Goal: Information Seeking & Learning: Compare options

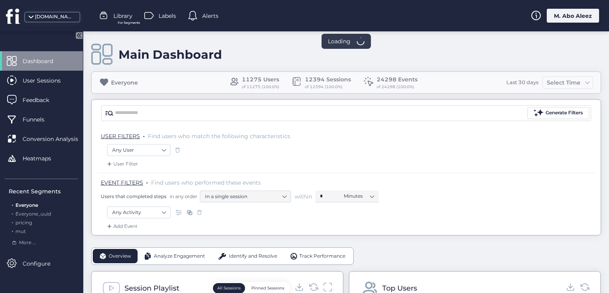
click at [558, 19] on div "M. Abo Aleez" at bounding box center [573, 16] width 52 height 14
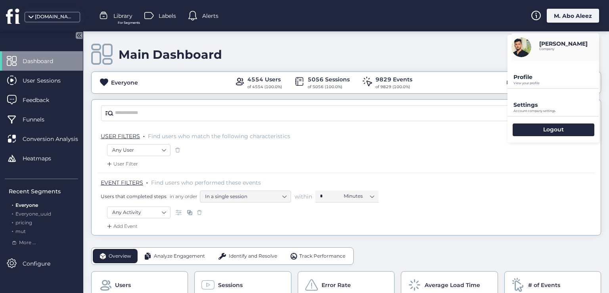
click at [525, 86] on div "Profile View your profile" at bounding box center [553, 74] width 92 height 27
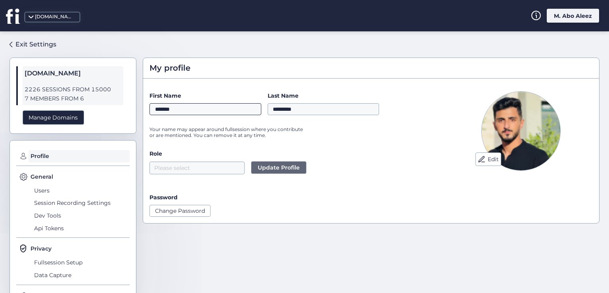
click at [207, 113] on input "*******" at bounding box center [205, 109] width 112 height 12
type input "********"
click at [306, 111] on input "*********" at bounding box center [324, 109] width 112 height 12
type input "*********"
click at [230, 108] on input "********" at bounding box center [205, 109] width 112 height 12
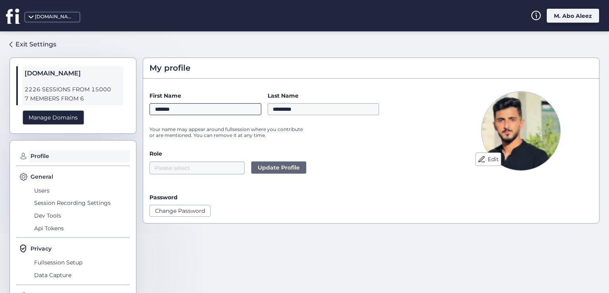
type input "*******"
click at [40, 46] on div "Exit Settings" at bounding box center [35, 44] width 41 height 10
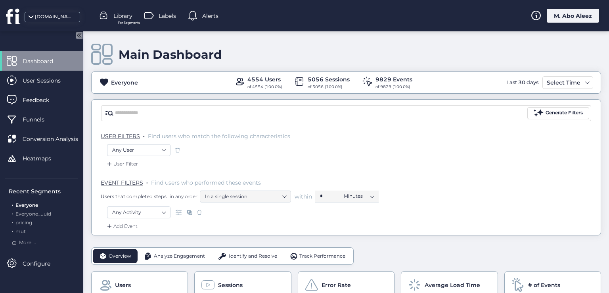
click at [179, 151] on span at bounding box center [178, 150] width 8 height 8
click at [198, 212] on span at bounding box center [199, 212] width 8 height 8
click at [177, 151] on span at bounding box center [178, 150] width 8 height 8
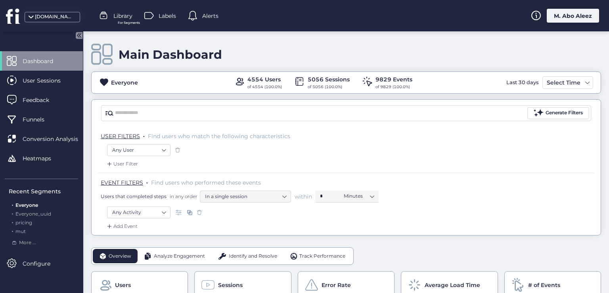
click at [177, 151] on span at bounding box center [178, 150] width 8 height 8
click at [197, 211] on span at bounding box center [199, 212] width 8 height 8
drag, startPoint x: 197, startPoint y: 211, endPoint x: 176, endPoint y: 198, distance: 25.3
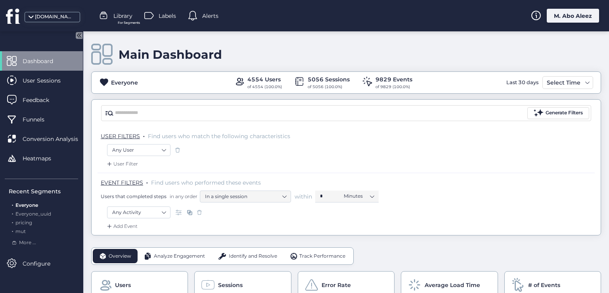
click at [195, 211] on span at bounding box center [199, 212] width 8 height 8
click at [133, 160] on div "User Filter" at bounding box center [121, 164] width 33 height 8
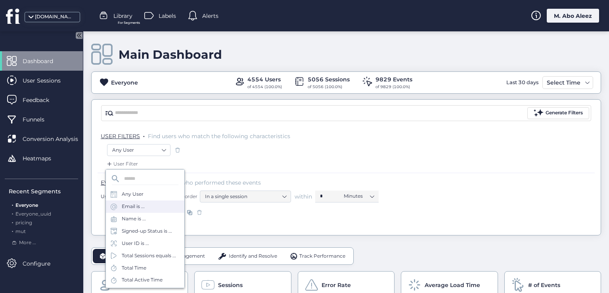
click at [147, 211] on div "Email is ..." at bounding box center [145, 206] width 78 height 12
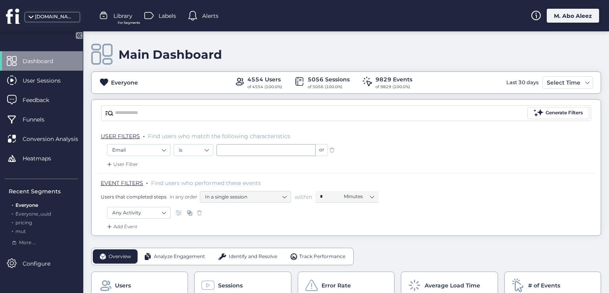
click at [333, 150] on span at bounding box center [332, 150] width 8 height 8
click at [178, 149] on span at bounding box center [178, 150] width 8 height 8
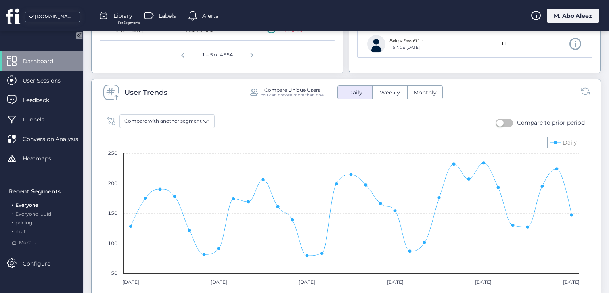
scroll to position [555, 0]
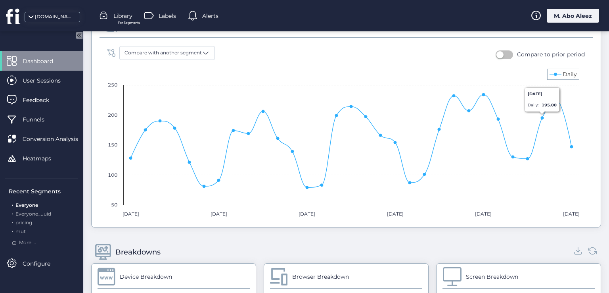
click at [550, 75] on icon at bounding box center [555, 74] width 12 height 10
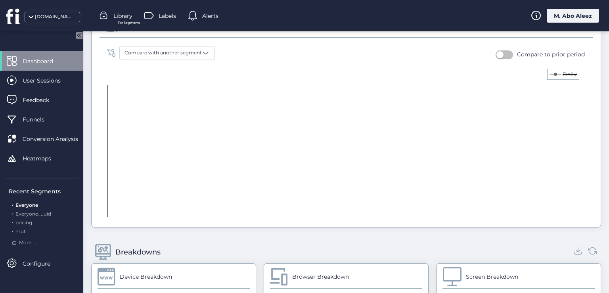
click at [550, 75] on icon at bounding box center [555, 74] width 12 height 10
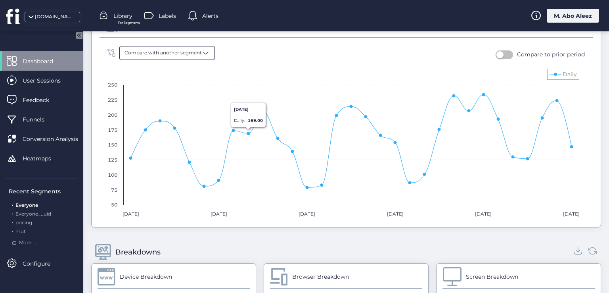
click at [180, 52] on span "Compare with another segment" at bounding box center [162, 53] width 77 height 8
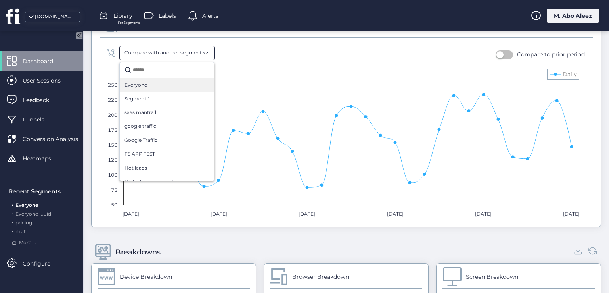
click at [174, 83] on div "Everyone" at bounding box center [166, 85] width 85 height 8
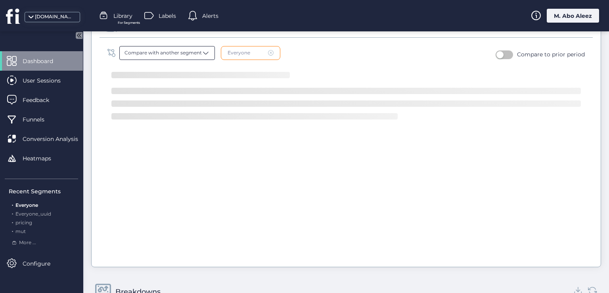
click at [183, 46] on div "Compare with another segment" at bounding box center [167, 53] width 96 height 14
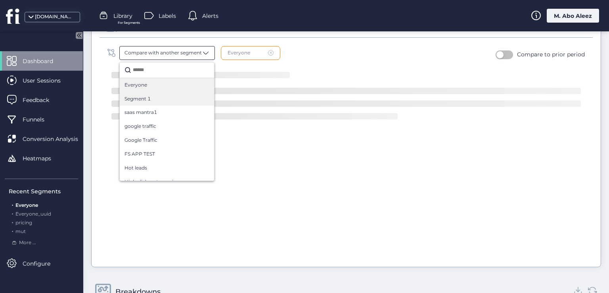
click at [173, 102] on div "Segment 1" at bounding box center [167, 99] width 94 height 14
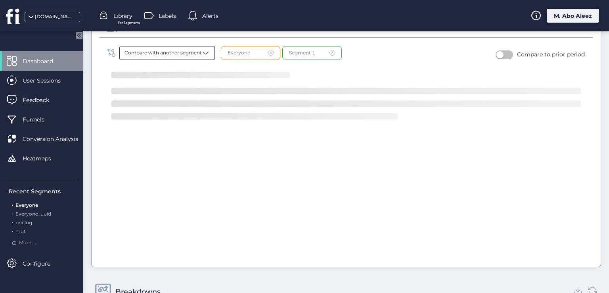
click at [180, 46] on div "Compare with another segment" at bounding box center [167, 53] width 96 height 14
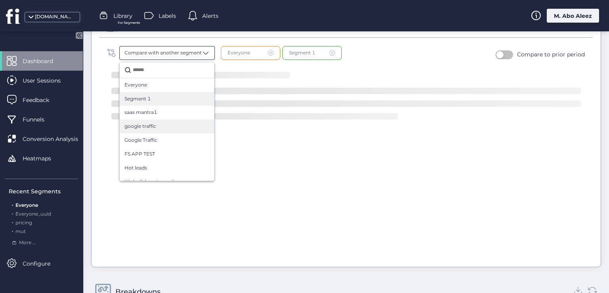
click at [176, 122] on div "google traffic" at bounding box center [166, 126] width 85 height 8
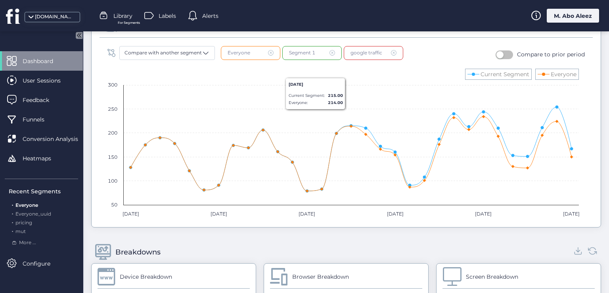
click at [331, 51] on span at bounding box center [332, 53] width 6 height 6
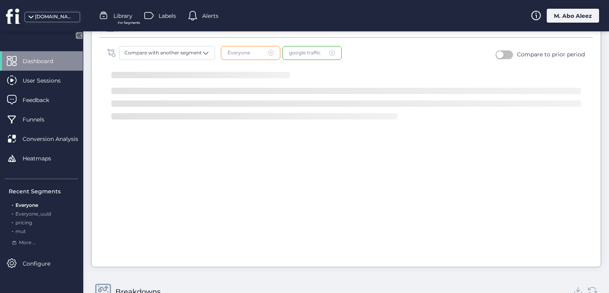
click at [331, 51] on span at bounding box center [332, 53] width 6 height 6
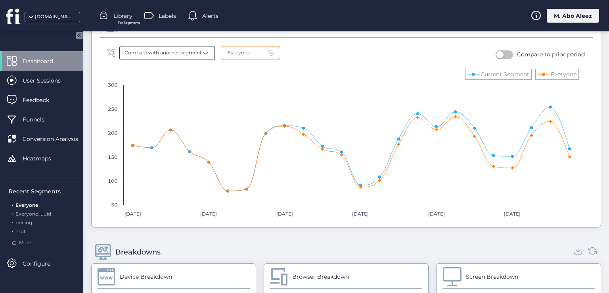
click at [168, 57] on div "Compare with another segment" at bounding box center [167, 53] width 96 height 14
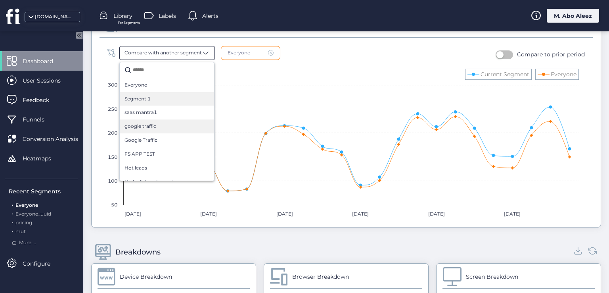
click at [168, 95] on div "Segment 1" at bounding box center [166, 99] width 85 height 8
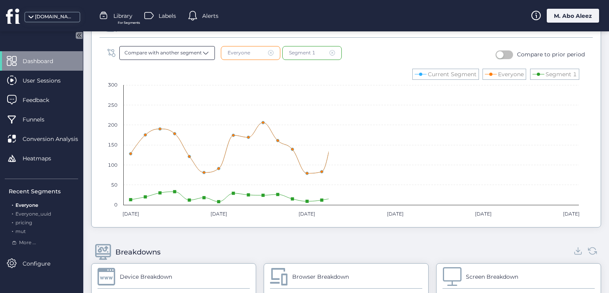
click at [181, 50] on span "Compare with another segment" at bounding box center [162, 53] width 77 height 8
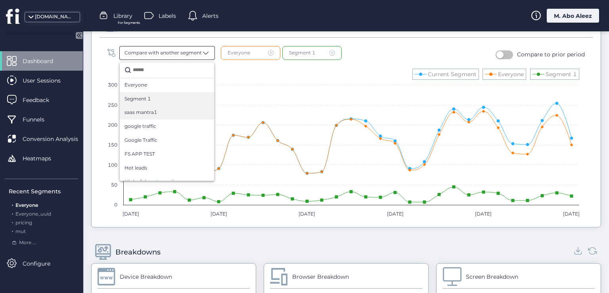
click at [184, 109] on div "saas mantra1" at bounding box center [166, 113] width 85 height 8
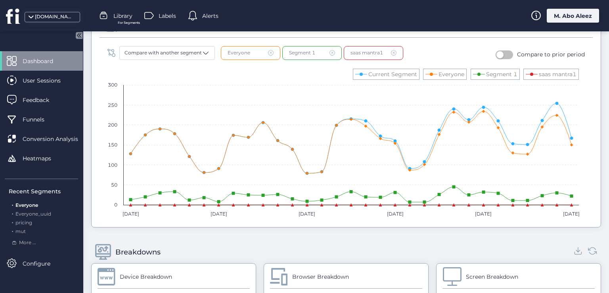
click at [332, 52] on span at bounding box center [332, 53] width 6 height 6
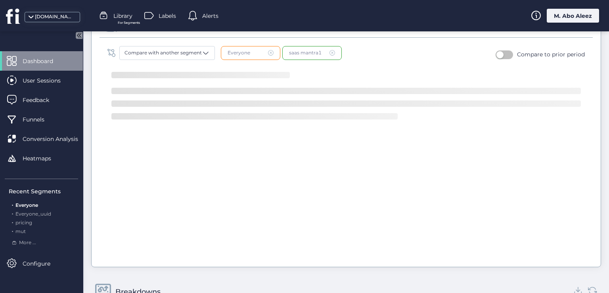
click at [332, 52] on span at bounding box center [332, 53] width 6 height 6
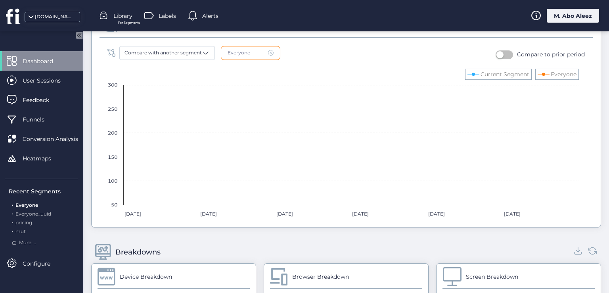
click at [271, 52] on span at bounding box center [271, 53] width 6 height 6
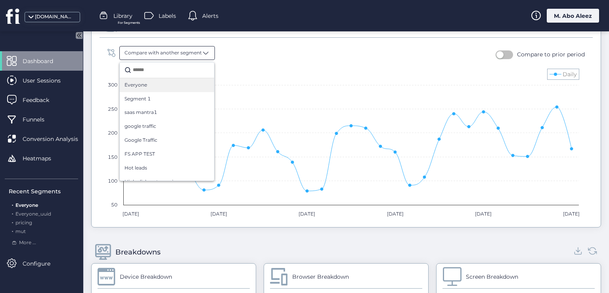
click at [184, 84] on div "Everyone" at bounding box center [166, 85] width 85 height 8
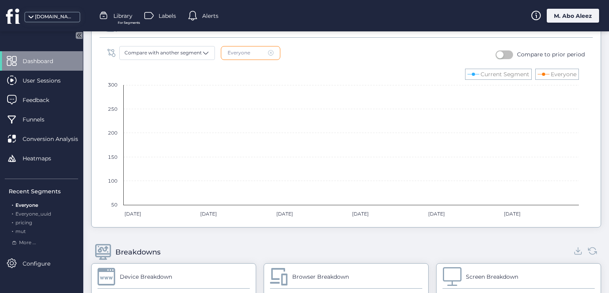
click at [173, 59] on fs-select-compare "Compare with another segment Everyone" at bounding box center [193, 55] width 173 height 18
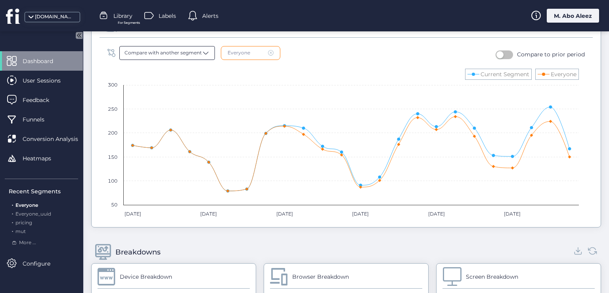
click at [175, 46] on div "Compare with another segment" at bounding box center [167, 53] width 96 height 14
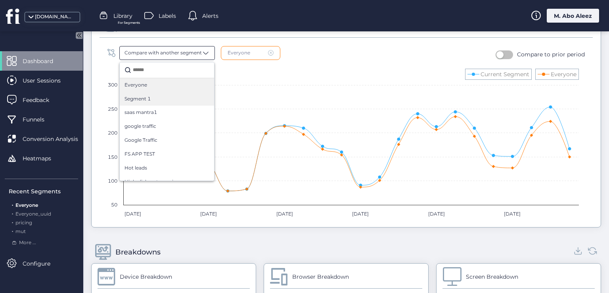
click at [171, 99] on div "Segment 1" at bounding box center [166, 99] width 85 height 8
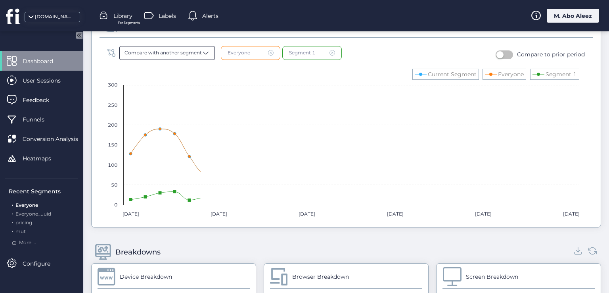
click at [171, 51] on span "Compare with another segment" at bounding box center [162, 53] width 77 height 8
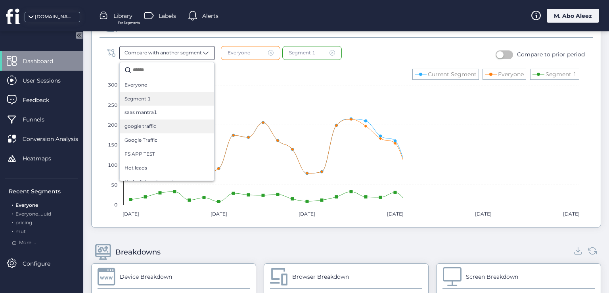
click at [163, 128] on div "google traffic" at bounding box center [166, 126] width 85 height 8
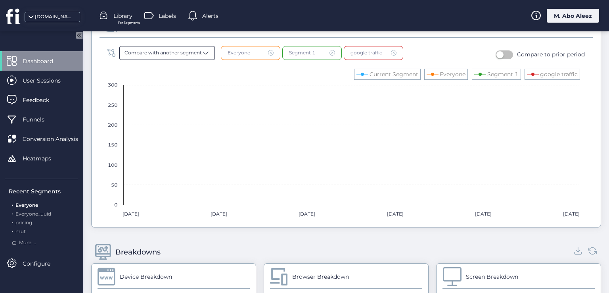
click at [171, 57] on div "Compare with another segment" at bounding box center [167, 53] width 96 height 14
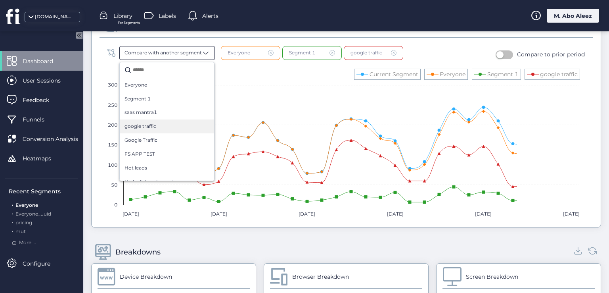
click at [174, 130] on div "google traffic" at bounding box center [167, 126] width 94 height 14
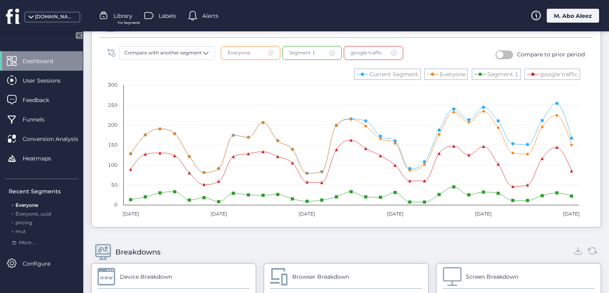
click at [332, 51] on span at bounding box center [332, 53] width 6 height 6
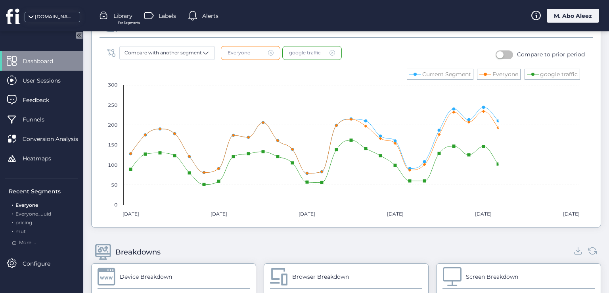
click at [269, 53] on span at bounding box center [271, 53] width 6 height 6
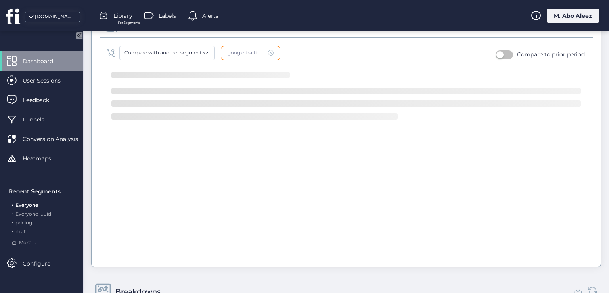
click at [269, 53] on span at bounding box center [271, 53] width 6 height 6
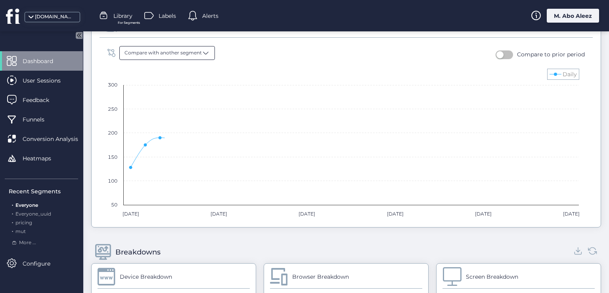
click at [174, 57] on div "Compare with another segment" at bounding box center [167, 53] width 96 height 14
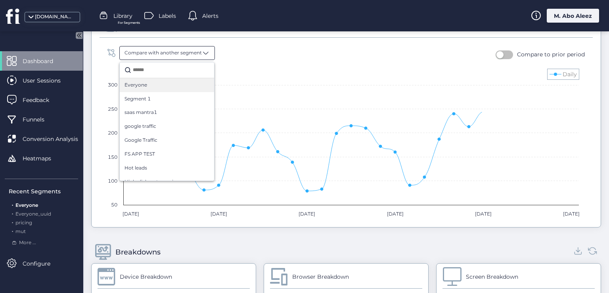
click at [170, 81] on div "Everyone" at bounding box center [166, 85] width 85 height 8
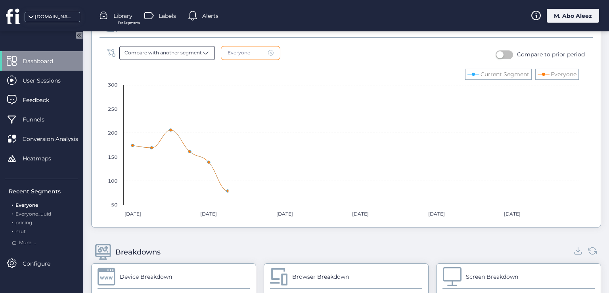
click at [172, 54] on span "Compare with another segment" at bounding box center [162, 53] width 77 height 8
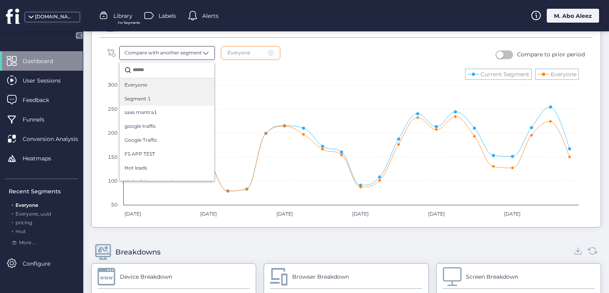
click at [172, 96] on div "Segment 1" at bounding box center [166, 99] width 85 height 8
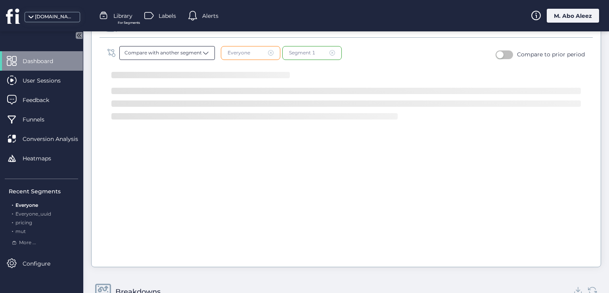
click at [167, 49] on span "Compare with another segment" at bounding box center [162, 53] width 77 height 8
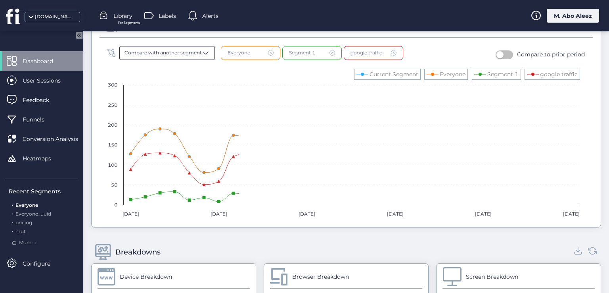
click at [180, 56] on div "Compare with another segment" at bounding box center [167, 53] width 96 height 14
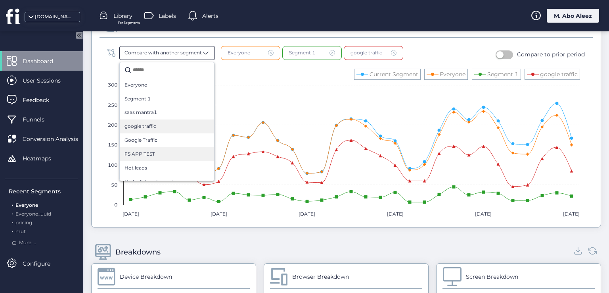
click at [189, 150] on div "FS APP TEST" at bounding box center [166, 154] width 85 height 8
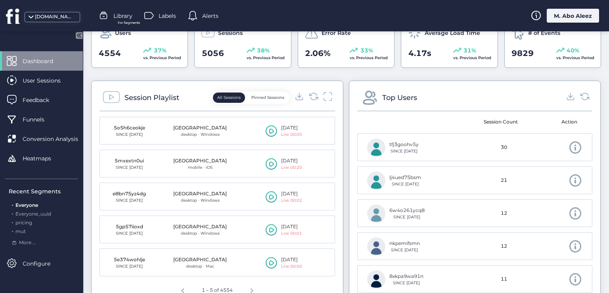
scroll to position [159, 0]
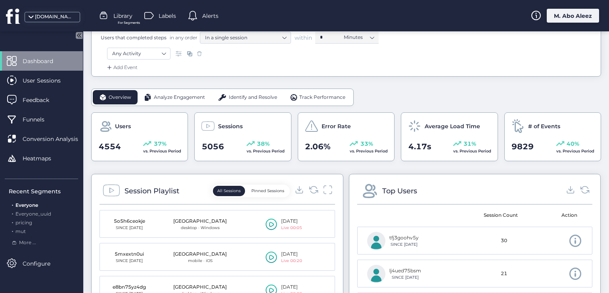
click at [178, 98] on span "Analyze Engagement" at bounding box center [179, 98] width 51 height 8
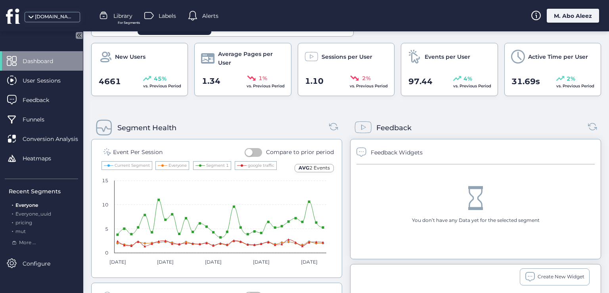
scroll to position [278, 0]
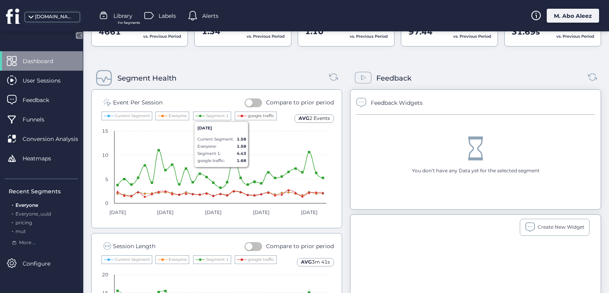
click at [254, 115] on text "google traffic" at bounding box center [261, 115] width 27 height 5
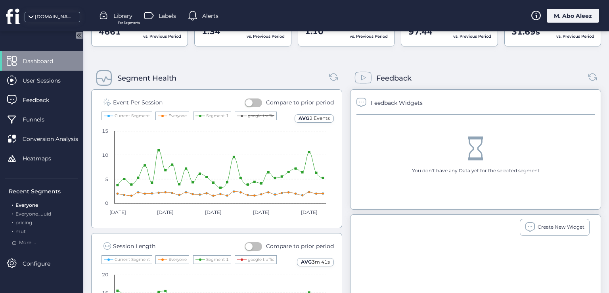
click at [254, 115] on text "google traffic" at bounding box center [261, 115] width 27 height 5
click at [218, 113] on text "Segment 1" at bounding box center [217, 115] width 23 height 5
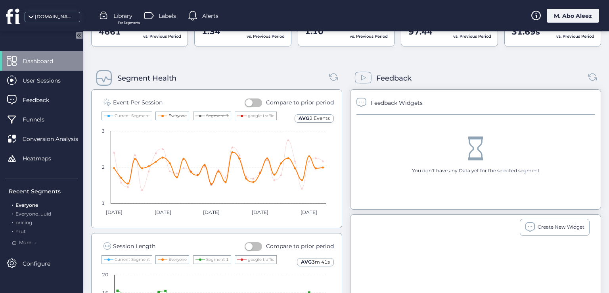
click at [182, 116] on text "Everyone" at bounding box center [177, 115] width 18 height 5
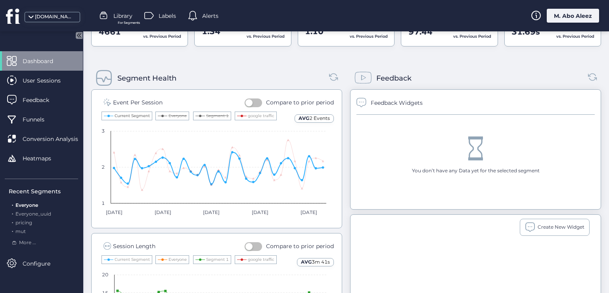
click at [140, 116] on text "Current Segment" at bounding box center [132, 115] width 35 height 5
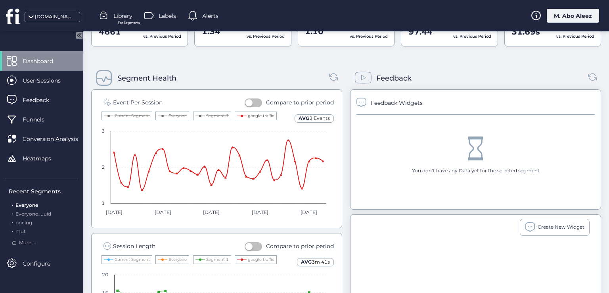
click at [250, 117] on div "google traffic" at bounding box center [256, 115] width 42 height 9
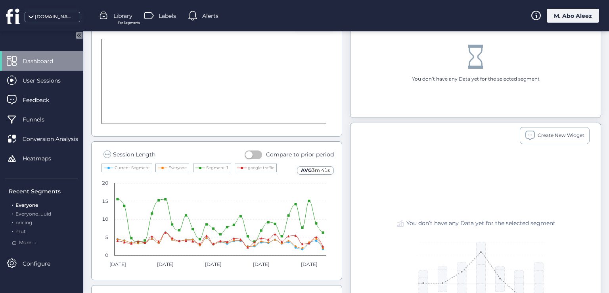
scroll to position [436, 0]
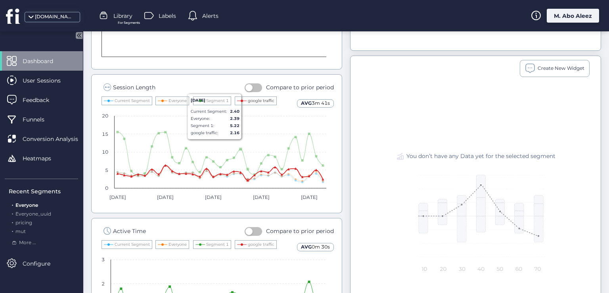
click at [252, 100] on text "google traffic" at bounding box center [261, 100] width 27 height 5
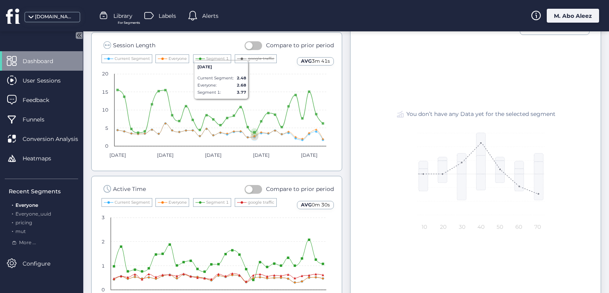
scroll to position [526, 0]
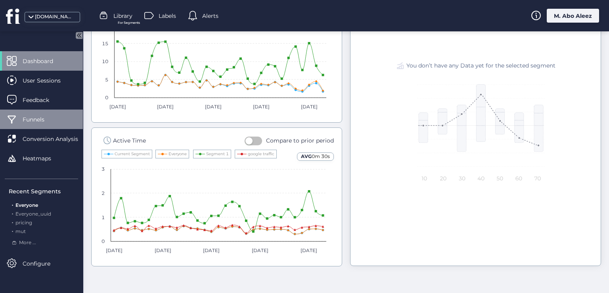
click at [46, 127] on div "Funnels" at bounding box center [41, 118] width 83 height 19
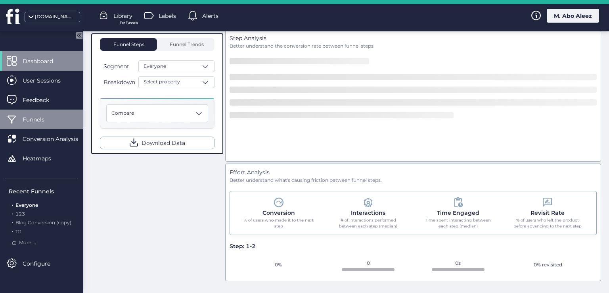
scroll to position [177, 0]
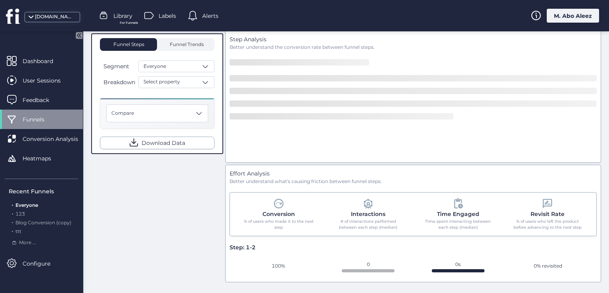
scroll to position [138, 0]
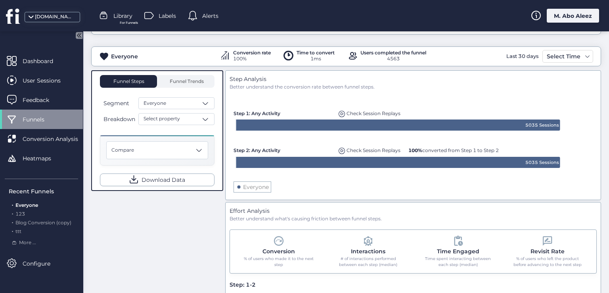
click at [119, 15] on span "Library" at bounding box center [122, 15] width 19 height 9
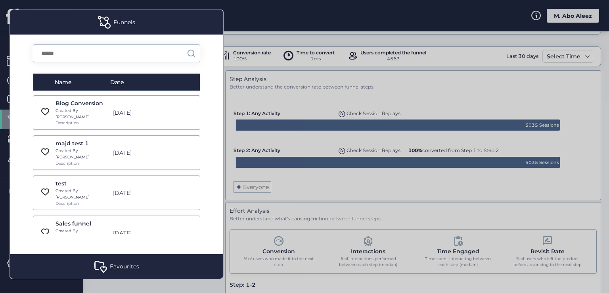
click at [115, 108] on div "[DATE]" at bounding box center [137, 112] width 56 height 9
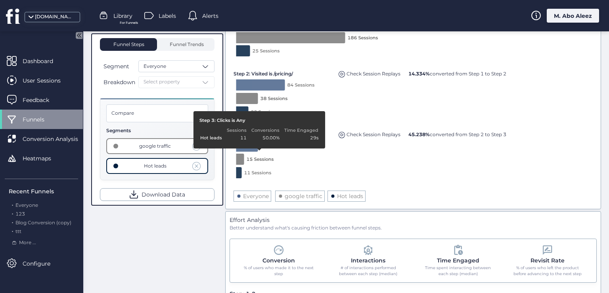
scroll to position [296, 0]
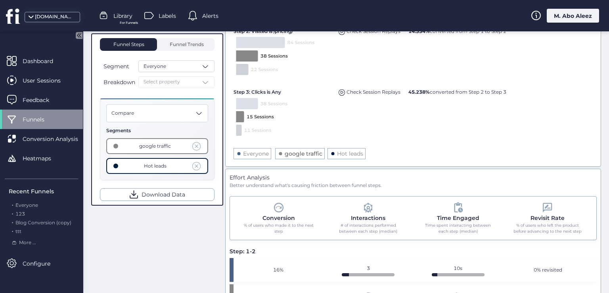
click at [297, 151] on text "google traffic" at bounding box center [304, 153] width 38 height 7
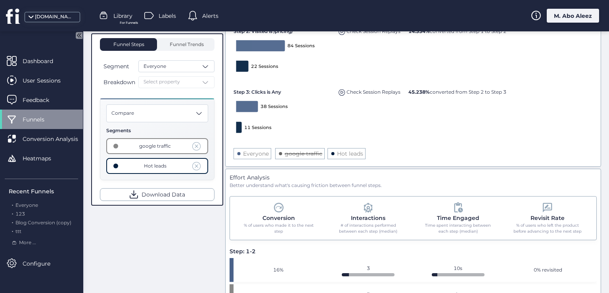
click at [297, 151] on text "google traffic" at bounding box center [304, 153] width 38 height 7
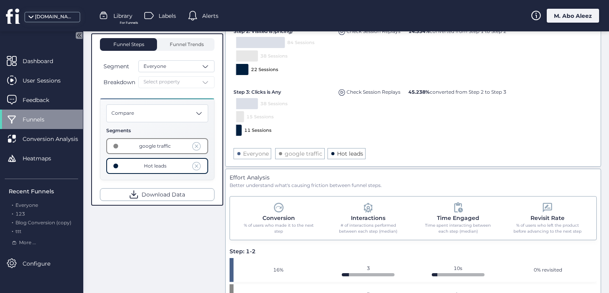
click at [345, 151] on text "Hot leads" at bounding box center [350, 153] width 26 height 7
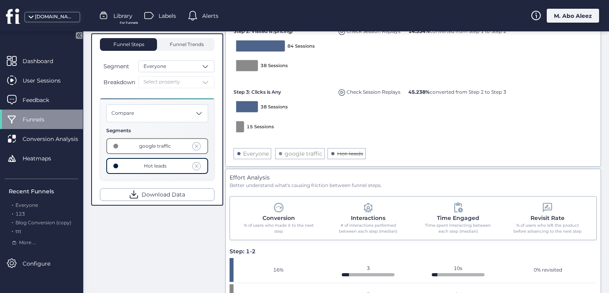
click at [345, 151] on text "Hot leads" at bounding box center [350, 153] width 26 height 7
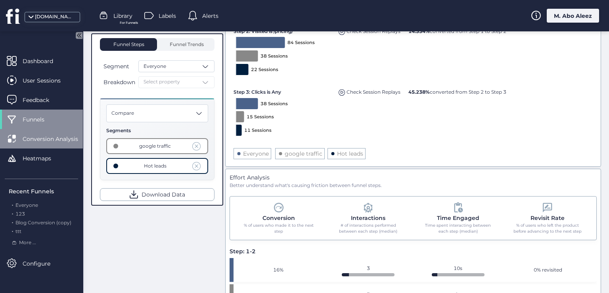
click at [42, 142] on span "Conversion Analysis" at bounding box center [56, 138] width 67 height 9
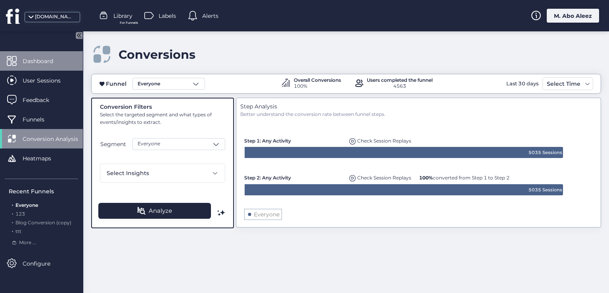
click at [64, 62] on span "Dashboard" at bounding box center [44, 61] width 42 height 9
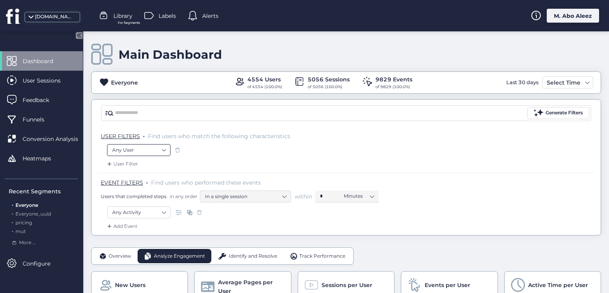
click at [161, 148] on nz-select-item "Any User" at bounding box center [138, 150] width 53 height 12
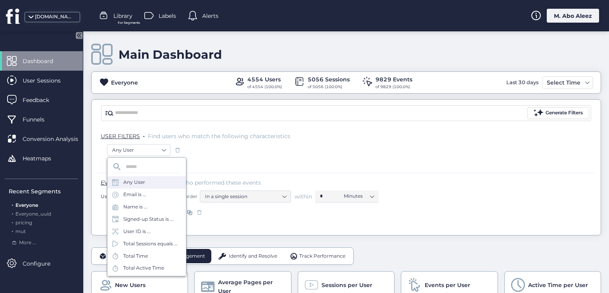
click at [213, 219] on div "Any Activity" at bounding box center [346, 214] width 478 height 16
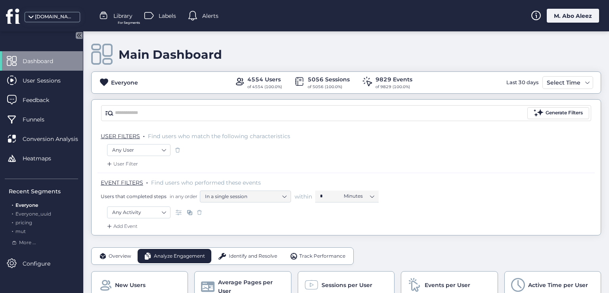
click at [200, 212] on span at bounding box center [199, 212] width 8 height 8
click at [199, 213] on span at bounding box center [199, 212] width 8 height 8
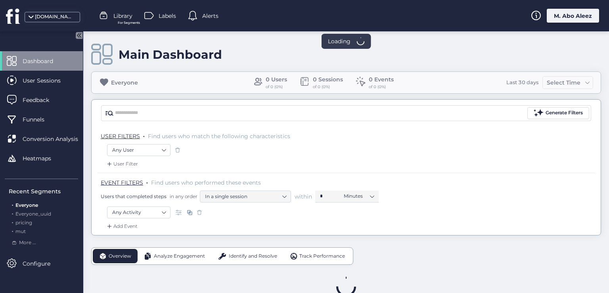
click at [564, 17] on div "M. Abo Aleez" at bounding box center [573, 16] width 52 height 14
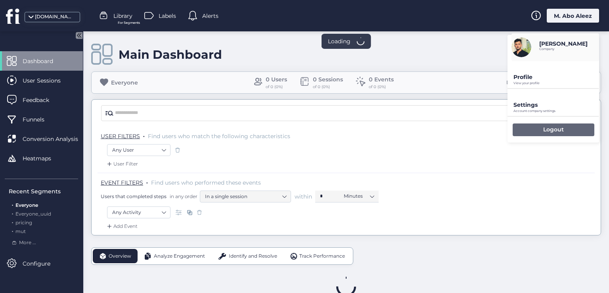
click at [543, 128] on p "Logout" at bounding box center [553, 129] width 21 height 7
